Goal: Task Accomplishment & Management: Use online tool/utility

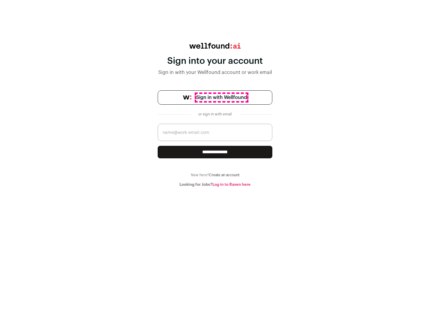
click at [221, 98] on span "Sign in with Wellfound" at bounding box center [221, 97] width 51 height 7
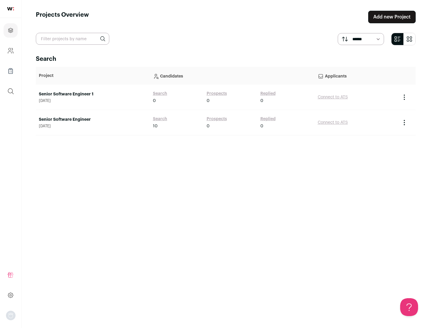
click at [92, 120] on link "Senior Software Engineer" at bounding box center [93, 120] width 108 height 6
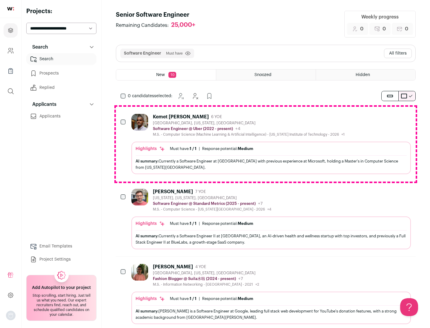
click at [266, 144] on div "Highlights Must have: 1 / 1 How many must haves have been fulfilled? | Response…" at bounding box center [270, 158] width 279 height 33
